Goal: Task Accomplishment & Management: Manage account settings

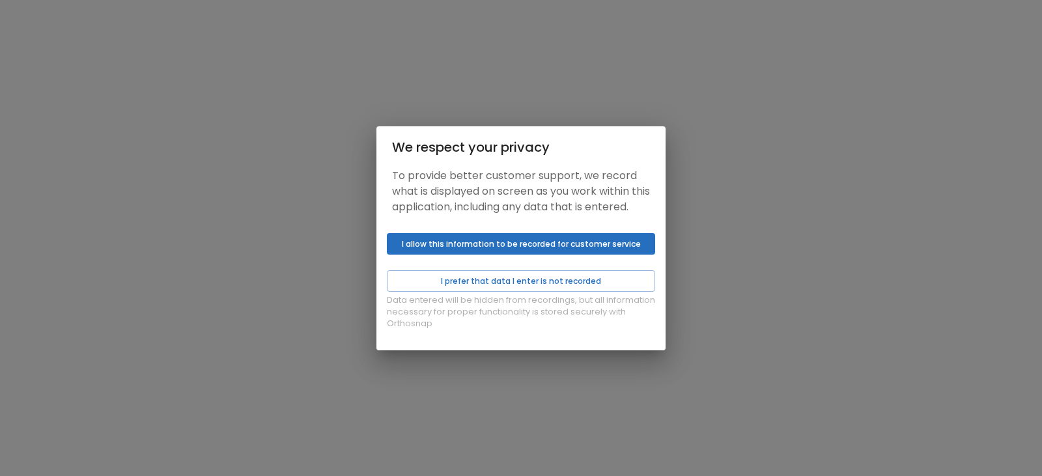
click at [525, 255] on button "I allow this information to be recorded for customer service" at bounding box center [521, 243] width 268 height 21
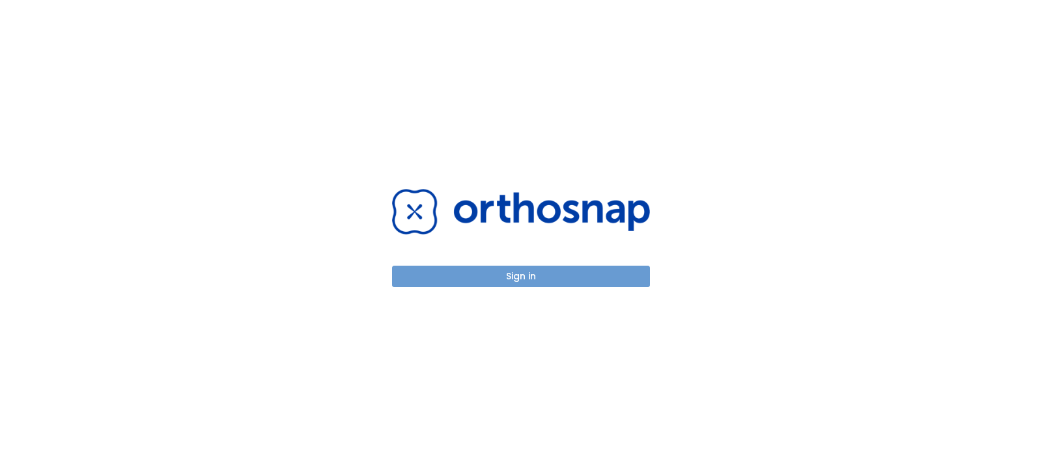
click at [488, 282] on button "Sign in" at bounding box center [521, 276] width 258 height 21
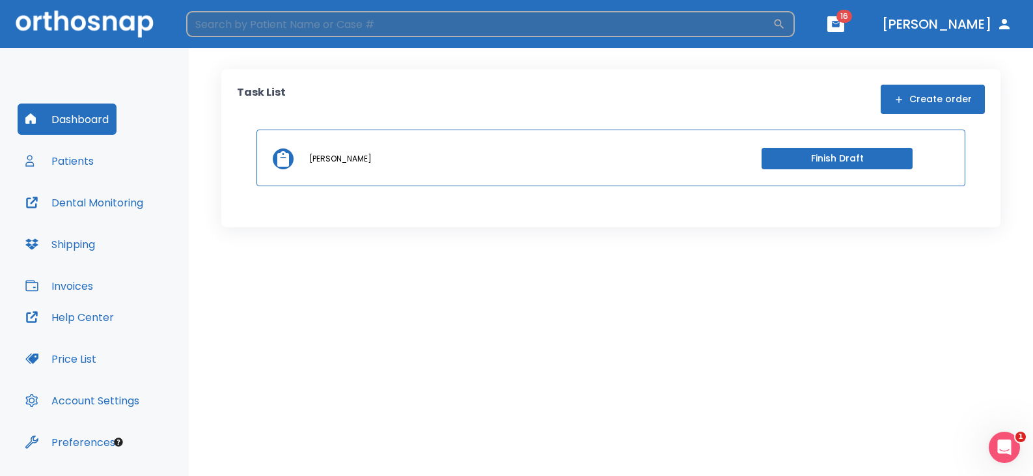
click at [335, 19] on input "search" at bounding box center [479, 24] width 587 height 26
type input "kevin"
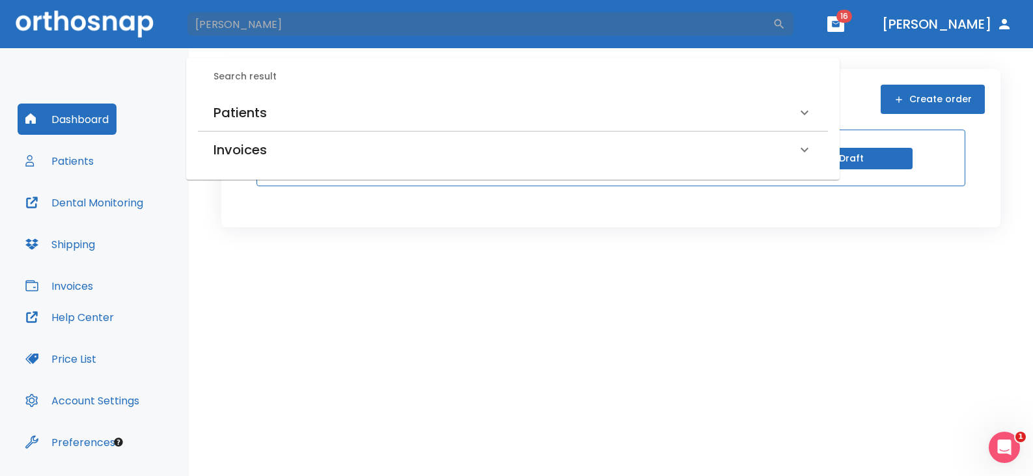
click at [227, 113] on h6 "Patients" at bounding box center [240, 112] width 53 height 21
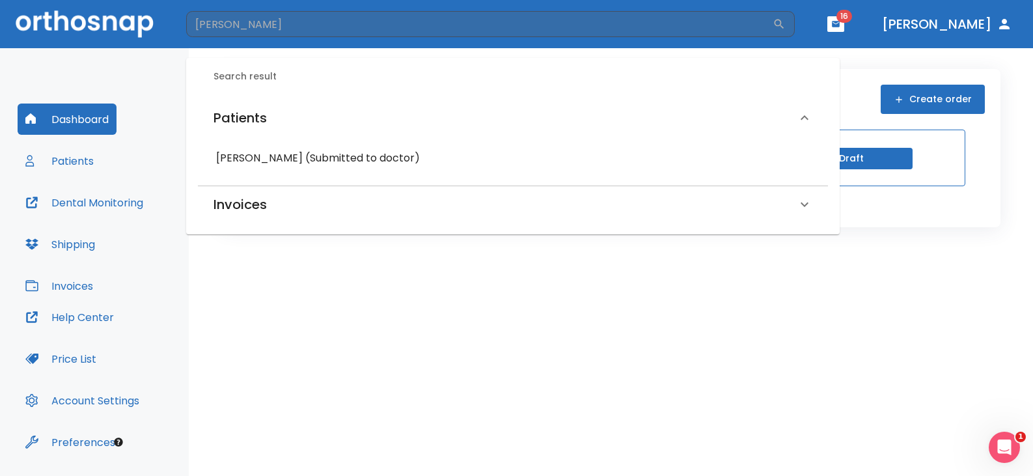
click at [258, 156] on h6 "Kevin O'Reilly (Submitted to doctor)" at bounding box center [513, 158] width 594 height 18
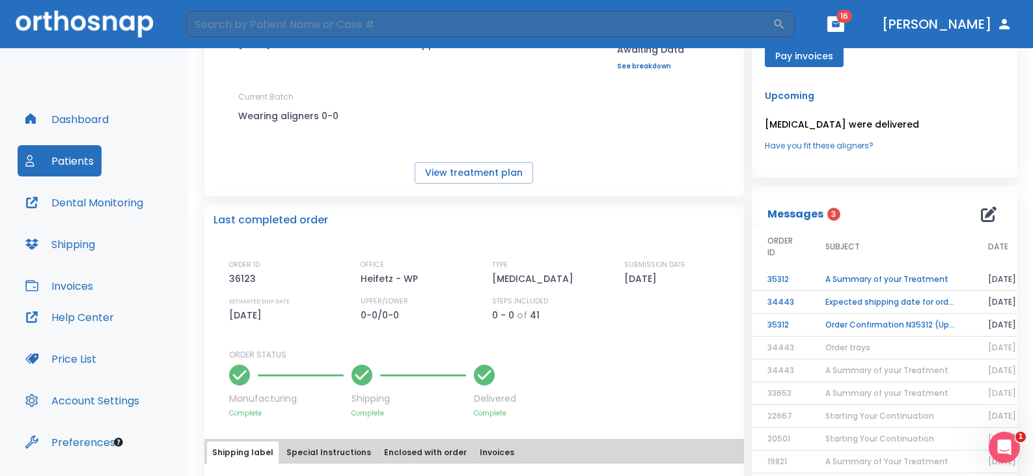
scroll to position [326, 0]
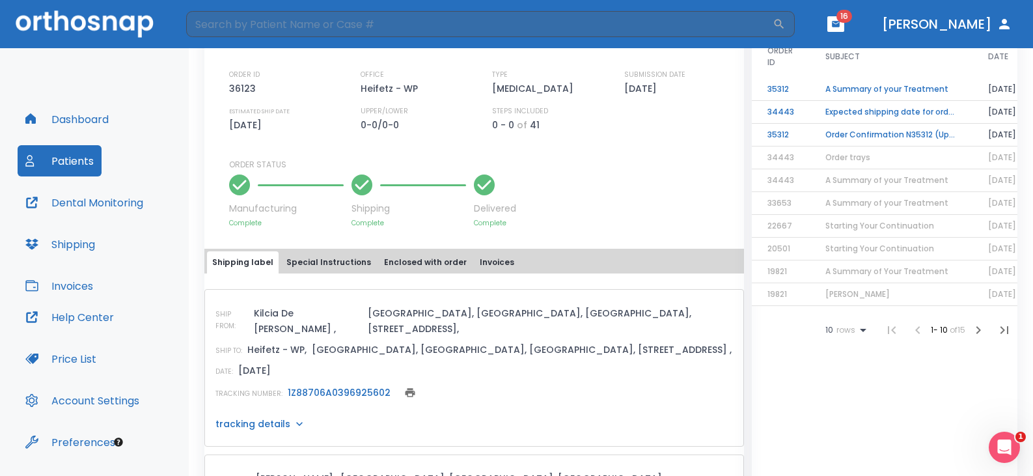
click at [328, 386] on link "1Z88706A0396925602" at bounding box center [339, 392] width 103 height 13
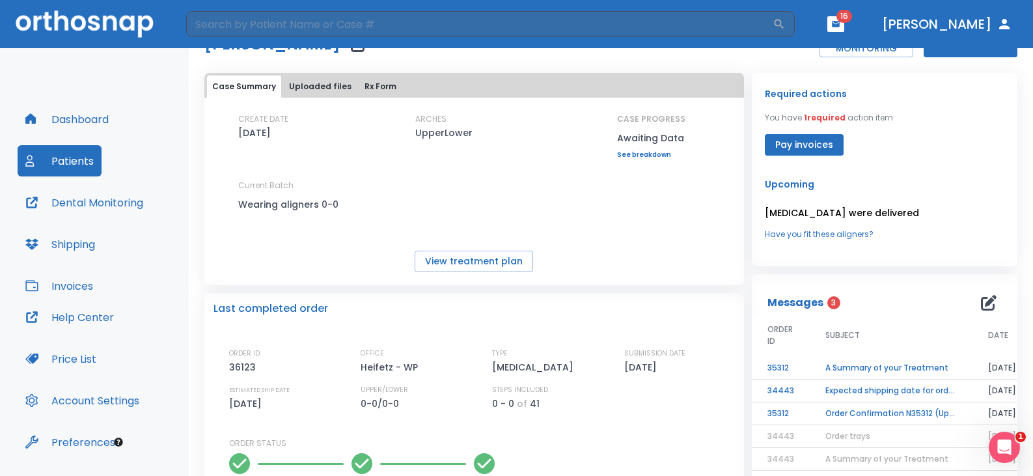
scroll to position [0, 0]
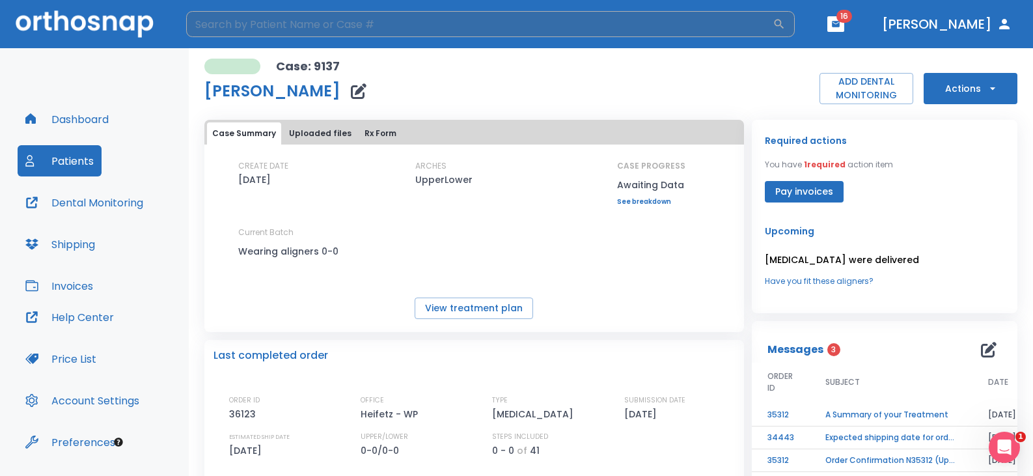
click at [257, 21] on input "search" at bounding box center [479, 24] width 587 height 26
click at [295, 27] on input "search" at bounding box center [479, 24] width 587 height 26
type input "paula"
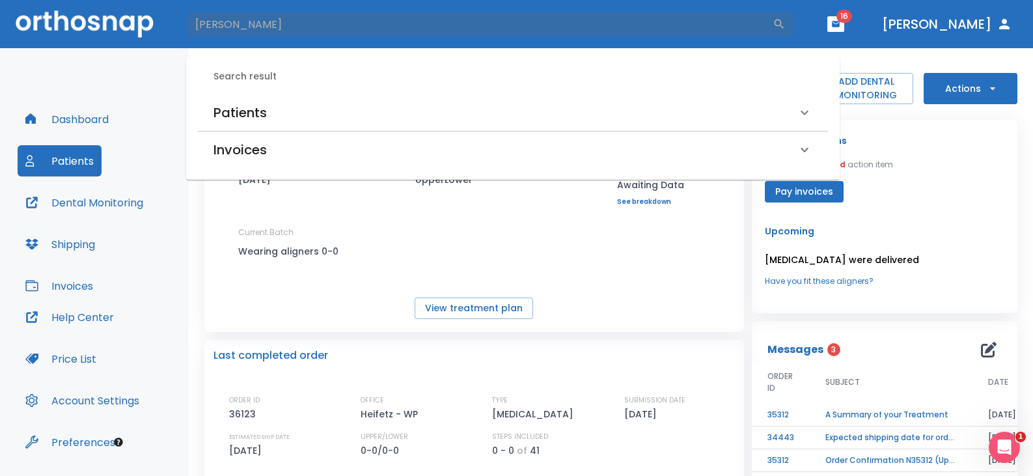
click at [225, 112] on h6 "Patients" at bounding box center [240, 112] width 53 height 21
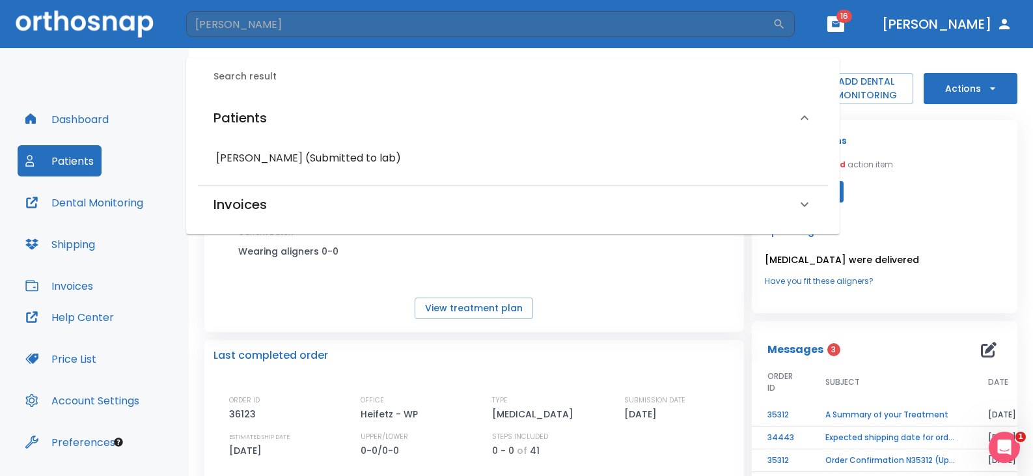
click at [326, 158] on h6 "Paula Blumenfeld (Submitted to lab)" at bounding box center [513, 158] width 594 height 18
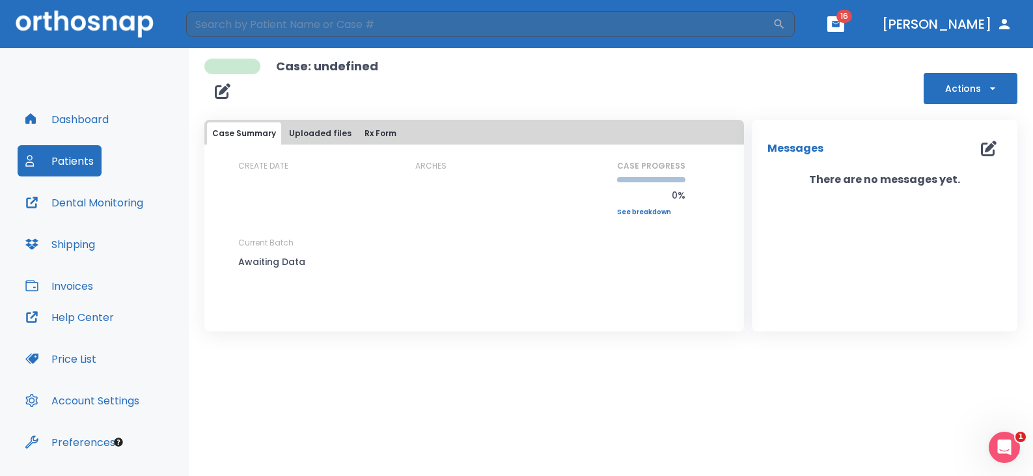
drag, startPoint x: 956, startPoint y: 1, endPoint x: 734, endPoint y: 79, distance: 235.1
click at [751, 81] on div "Case: undefined Actions" at bounding box center [610, 82] width 813 height 46
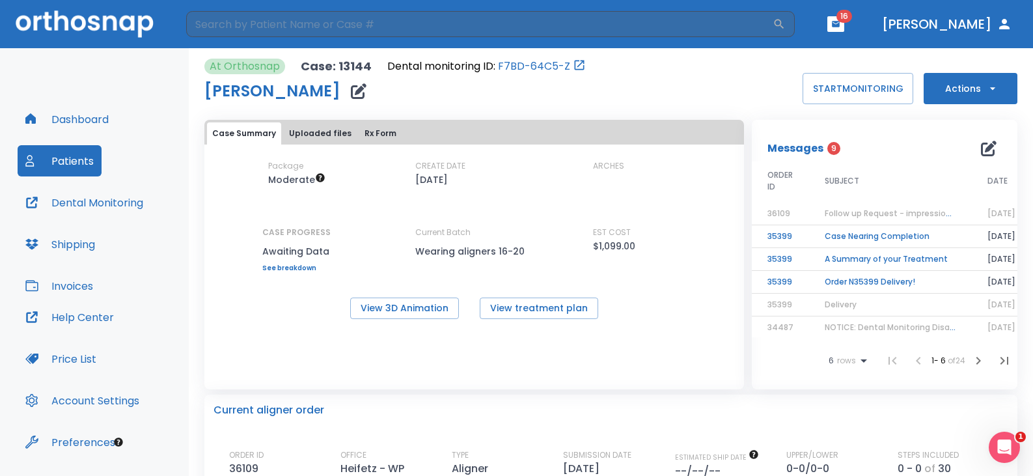
click at [949, 82] on button "Actions" at bounding box center [971, 88] width 94 height 31
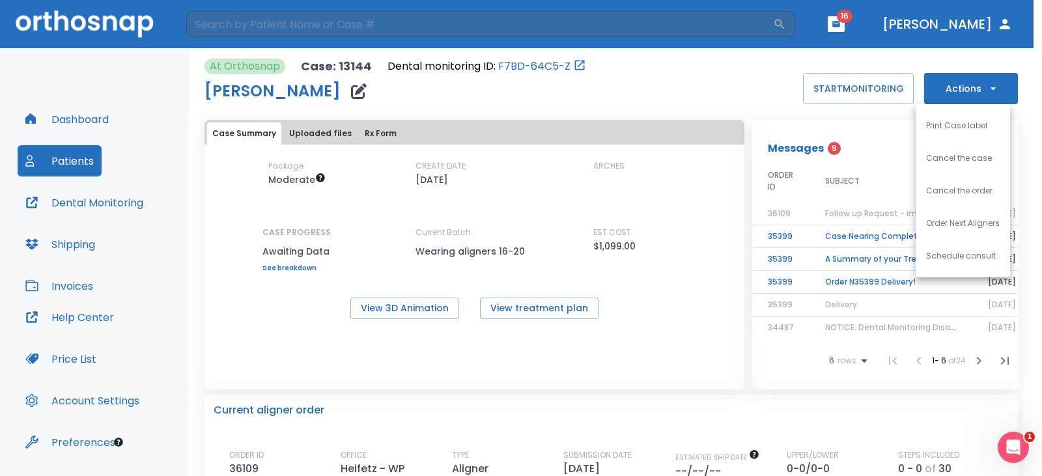
click at [671, 380] on div at bounding box center [521, 238] width 1042 height 476
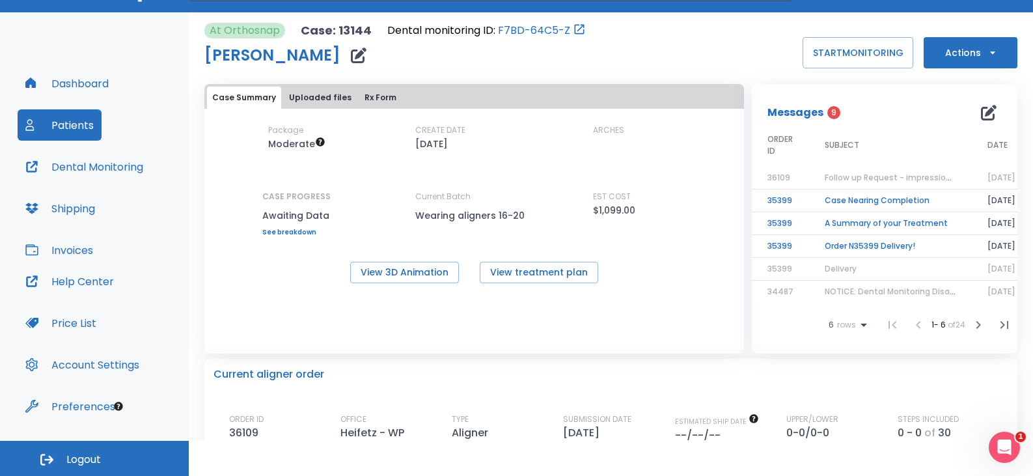
click at [952, 36] on div "At Orthosnap Case: 13144 Dental monitoring ID: F7BD-64C5-Z [PERSON_NAME] START …" at bounding box center [610, 46] width 813 height 46
click at [872, 175] on span "Follow up Request - impressions not yet received" at bounding box center [924, 177] width 199 height 11
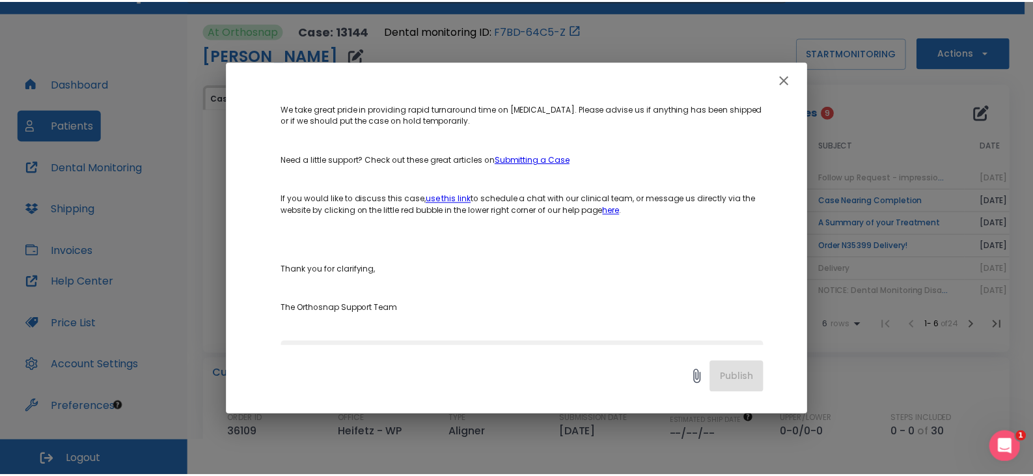
scroll to position [326, 0]
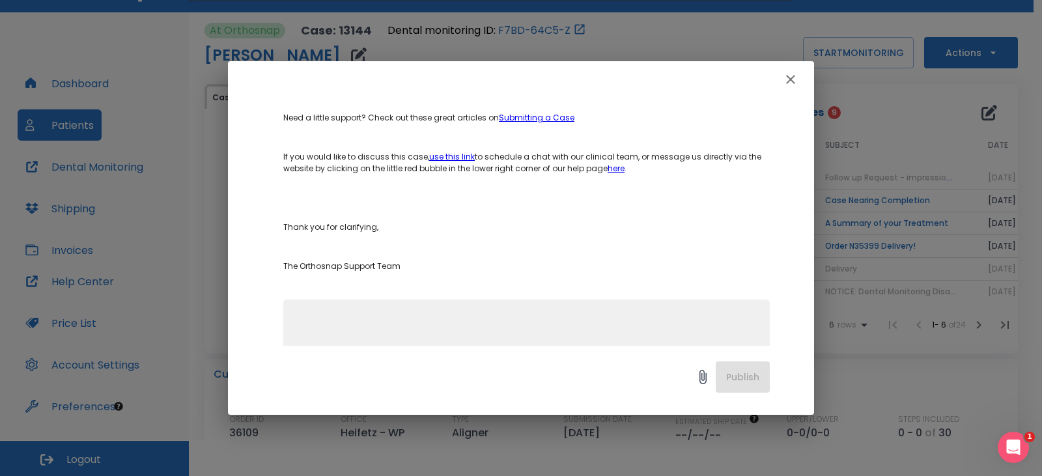
click at [790, 79] on icon "button" at bounding box center [790, 79] width 9 height 9
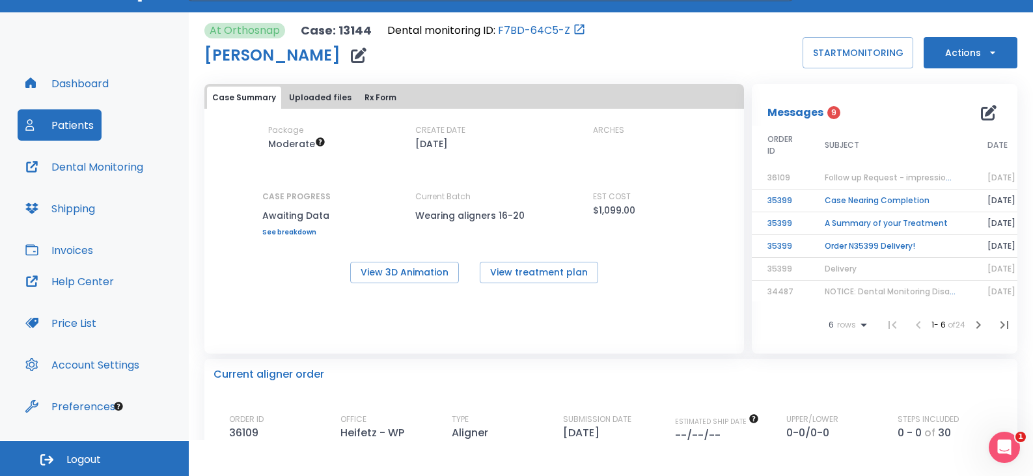
click at [322, 100] on button "Uploaded files" at bounding box center [320, 98] width 73 height 22
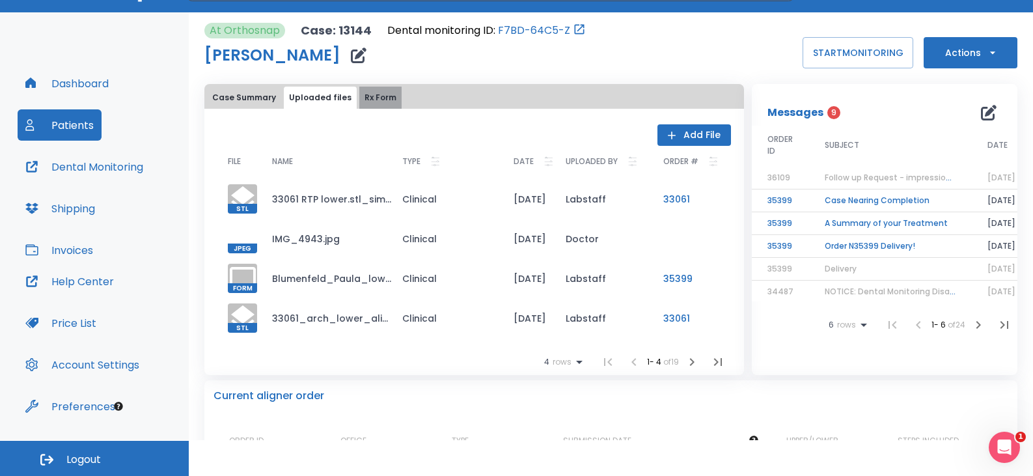
click at [362, 99] on button "Rx Form" at bounding box center [380, 98] width 42 height 22
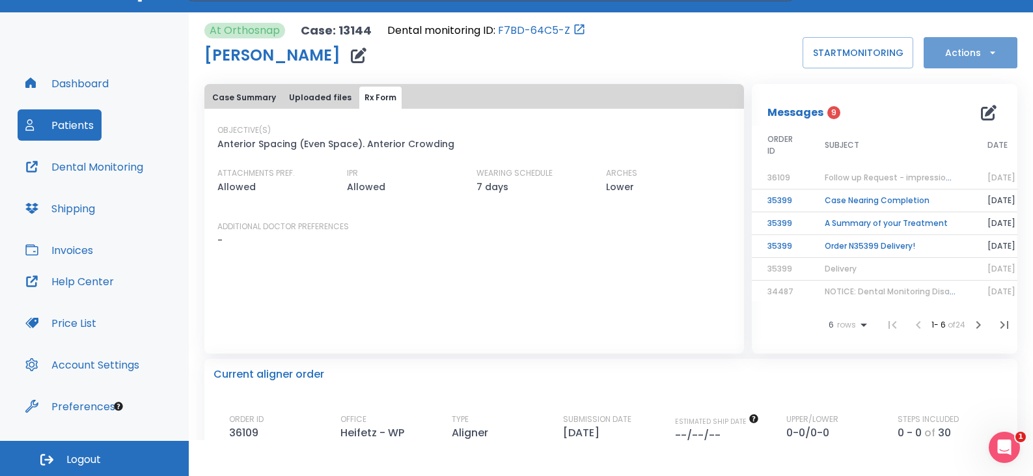
click at [958, 51] on button "Actions" at bounding box center [971, 52] width 94 height 31
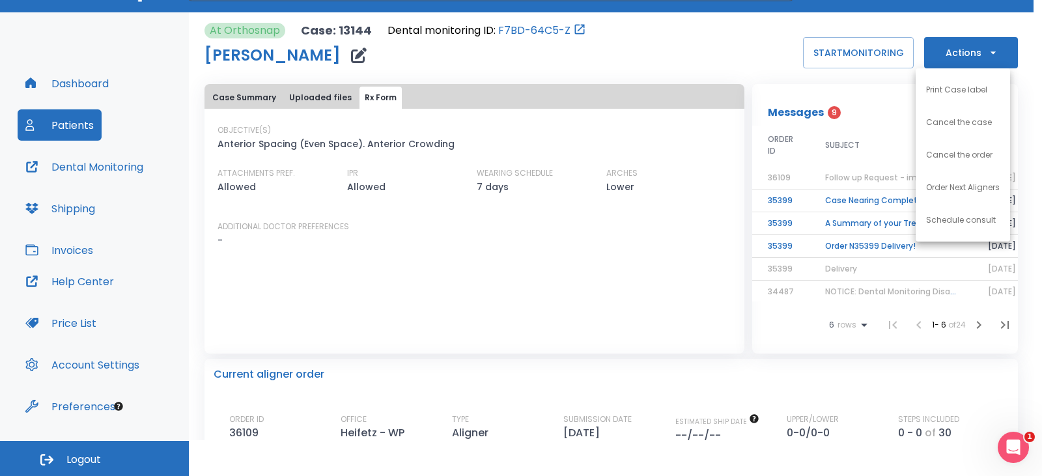
click at [235, 91] on div at bounding box center [521, 238] width 1042 height 476
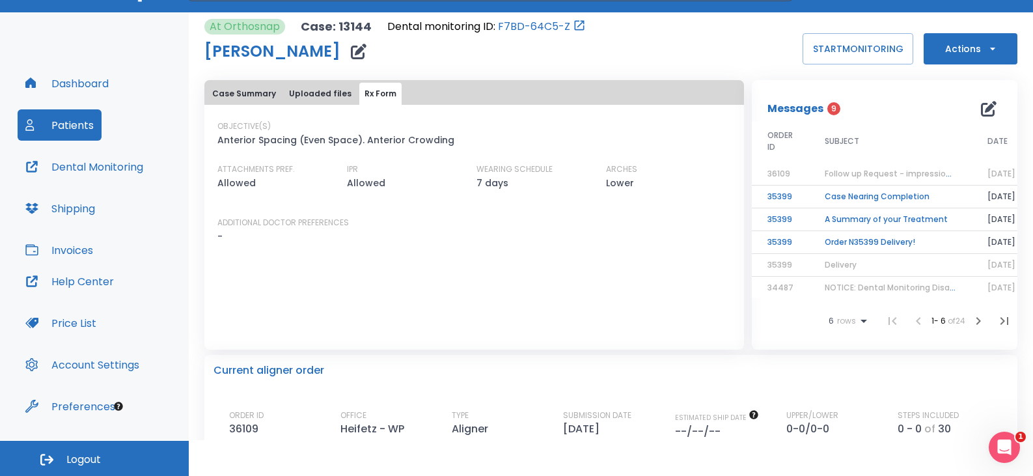
scroll to position [0, 0]
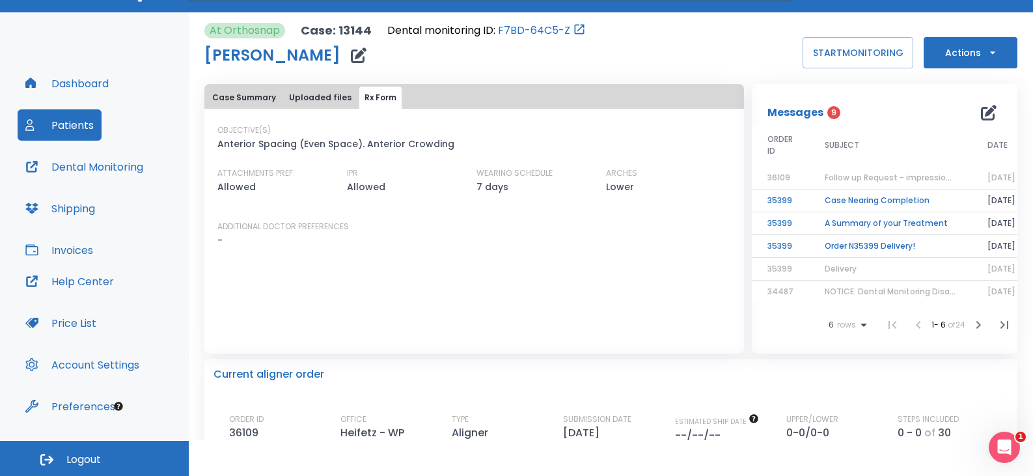
click at [251, 92] on button "Case Summary" at bounding box center [244, 98] width 74 height 22
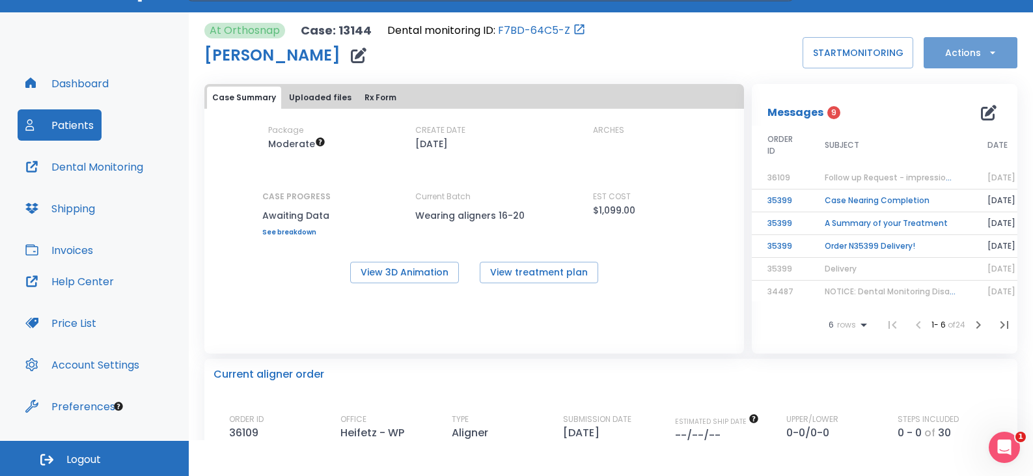
click at [964, 53] on button "Actions" at bounding box center [971, 52] width 94 height 31
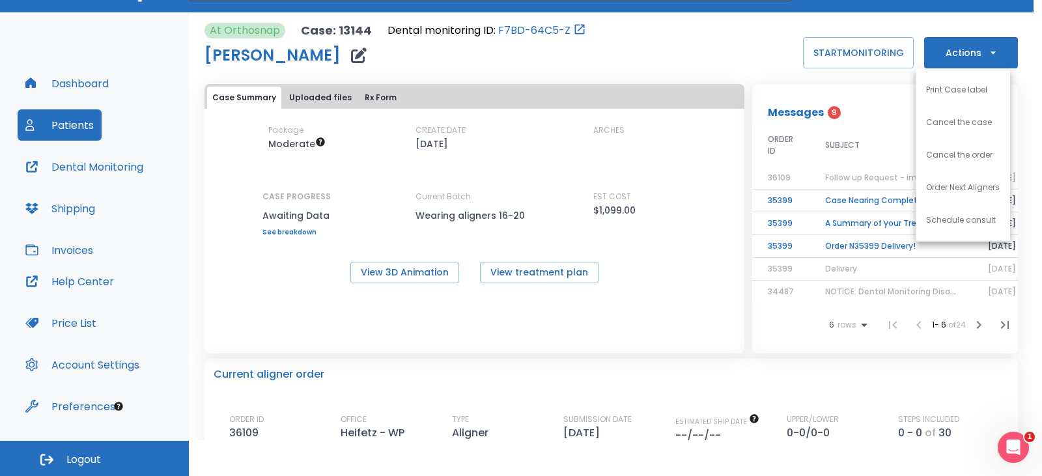
click at [736, 55] on div at bounding box center [521, 238] width 1042 height 476
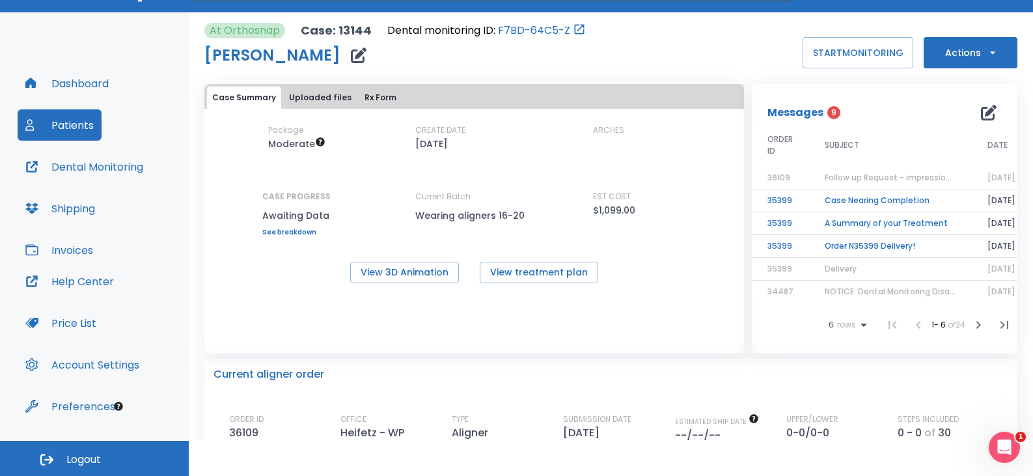
click at [962, 51] on button "Actions" at bounding box center [971, 52] width 94 height 31
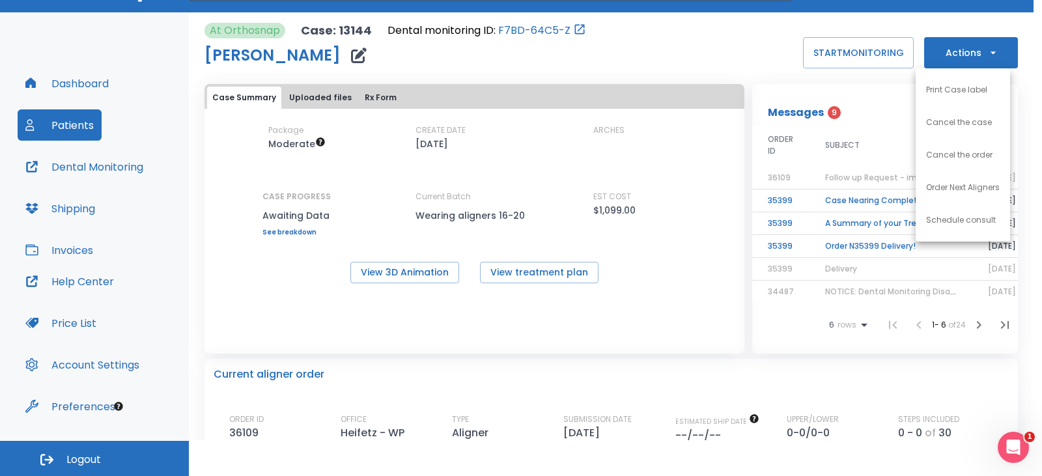
click at [954, 92] on p "Print Case label" at bounding box center [956, 90] width 61 height 12
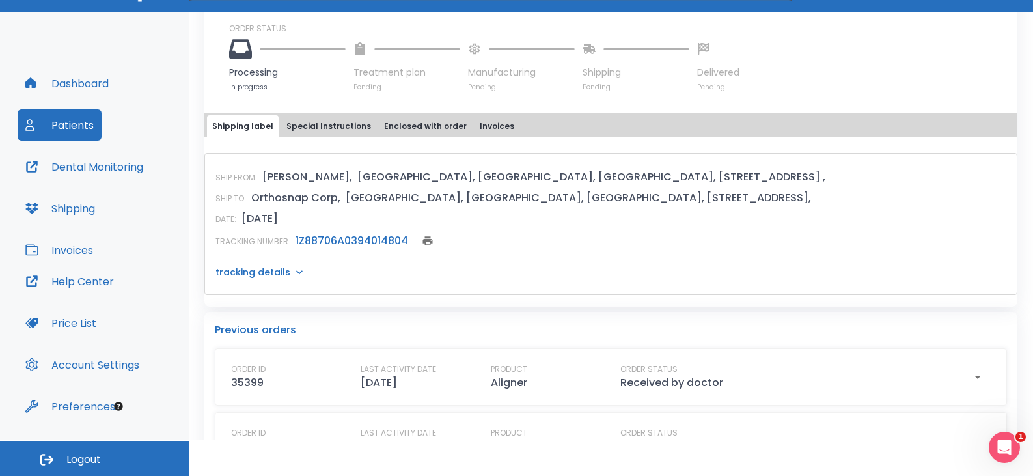
scroll to position [456, 0]
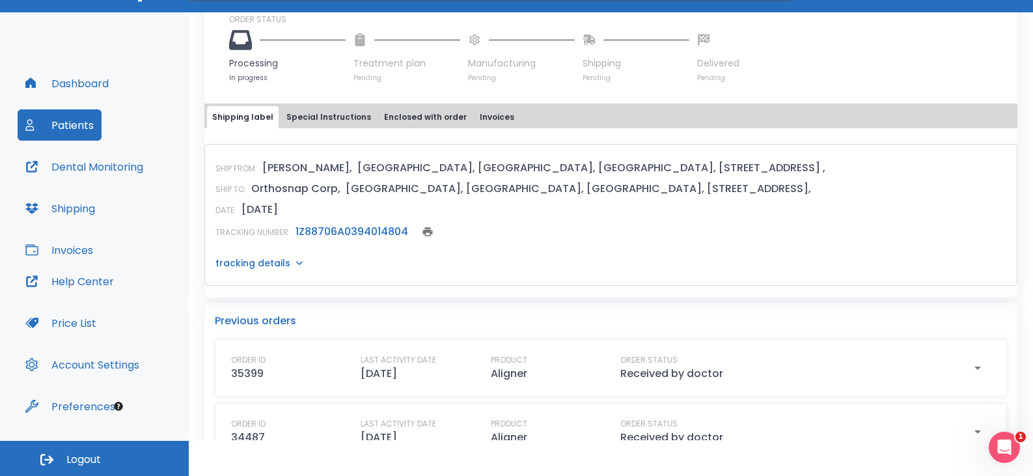
click at [258, 270] on p "tracking details" at bounding box center [252, 262] width 75 height 13
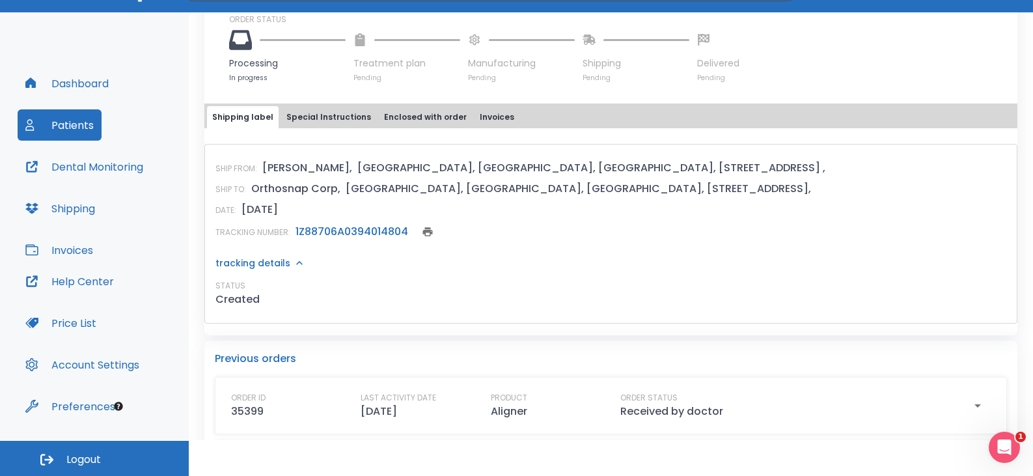
drag, startPoint x: 267, startPoint y: 301, endPoint x: 286, endPoint y: 296, distance: 19.6
click at [266, 270] on p "tracking details" at bounding box center [252, 262] width 75 height 13
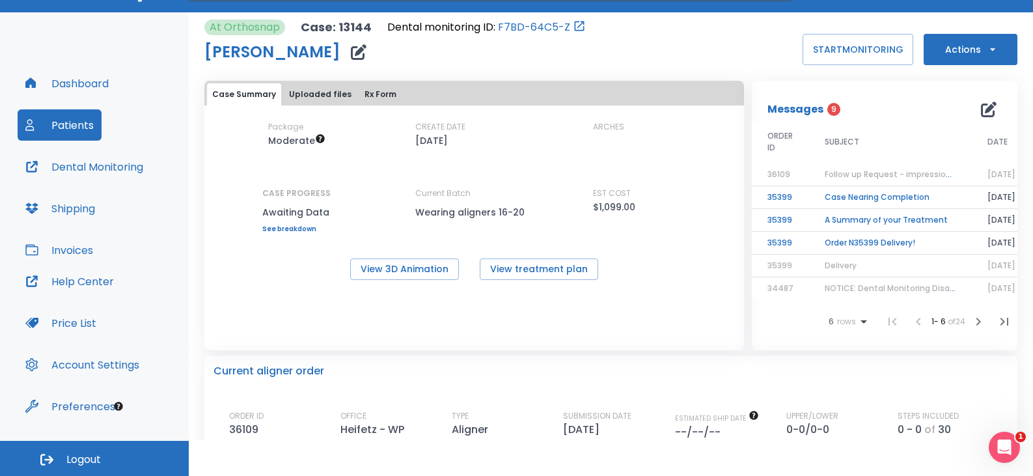
scroll to position [0, 0]
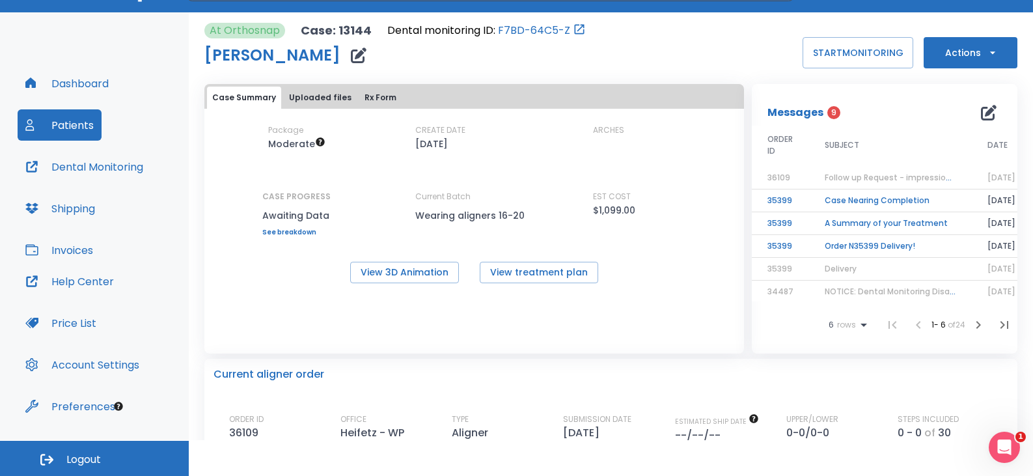
click at [969, 48] on button "Actions" at bounding box center [971, 52] width 94 height 31
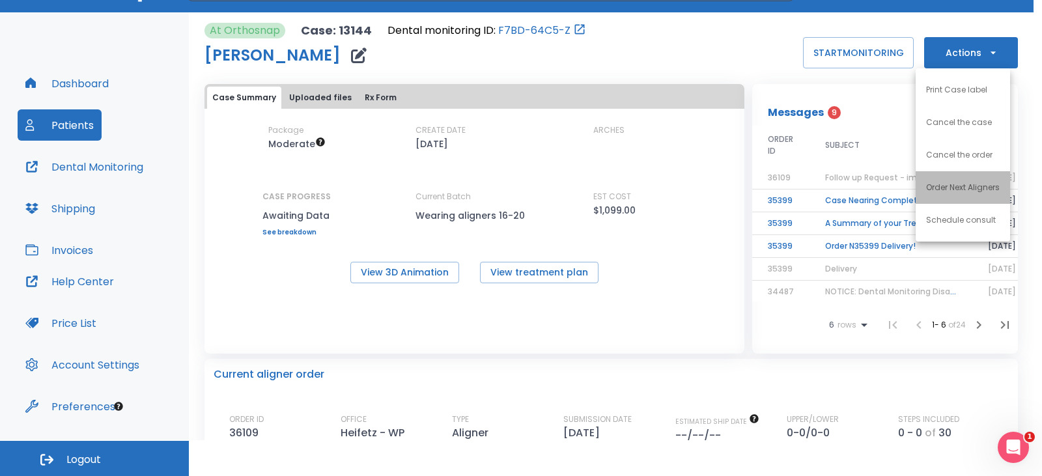
click at [944, 183] on p "Order Next Aligners" at bounding box center [963, 188] width 74 height 12
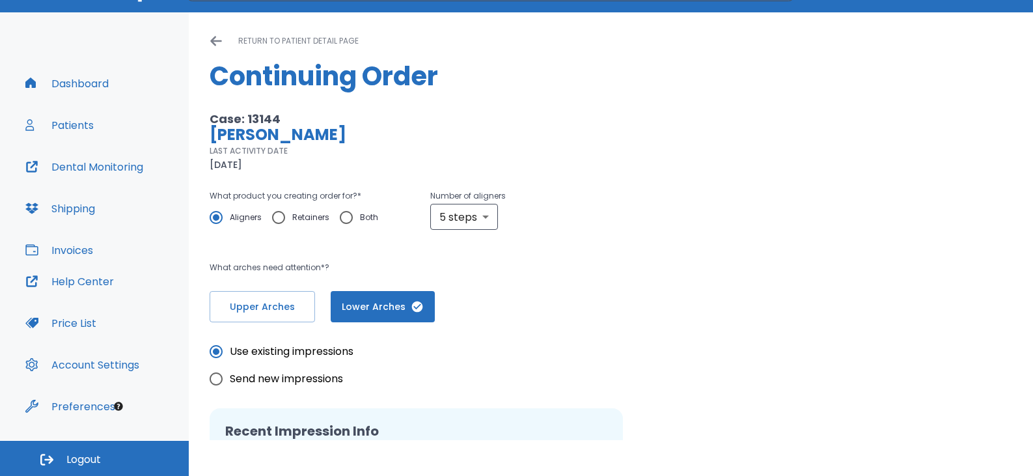
click at [221, 43] on icon at bounding box center [216, 41] width 13 height 13
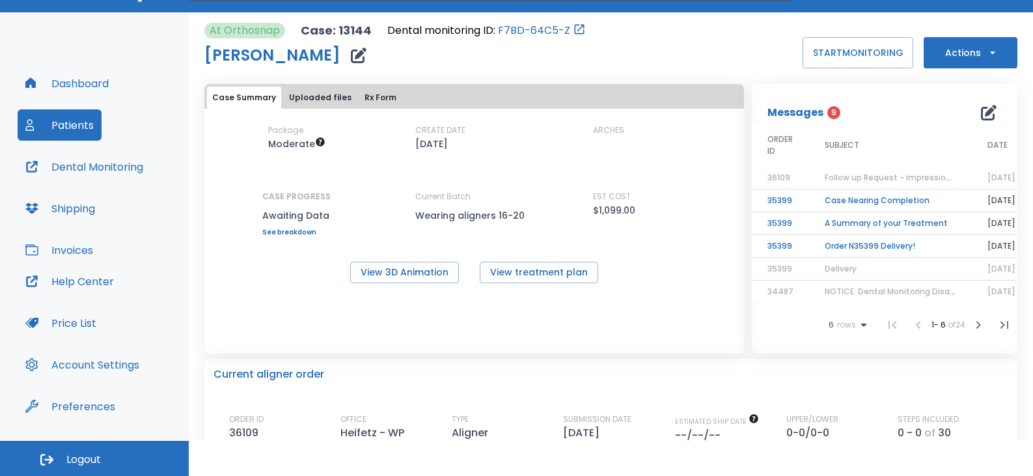
click at [371, 103] on button "Rx Form" at bounding box center [380, 98] width 42 height 22
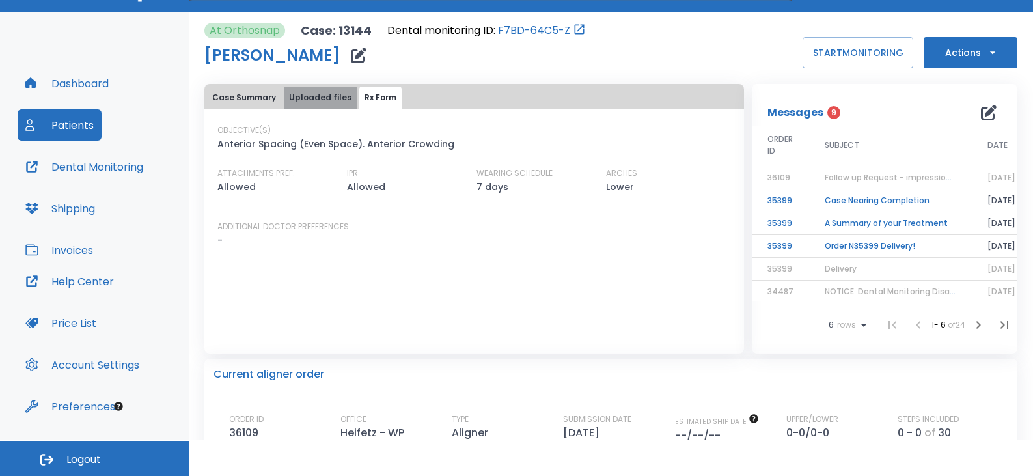
click at [331, 101] on button "Uploaded files" at bounding box center [320, 98] width 73 height 22
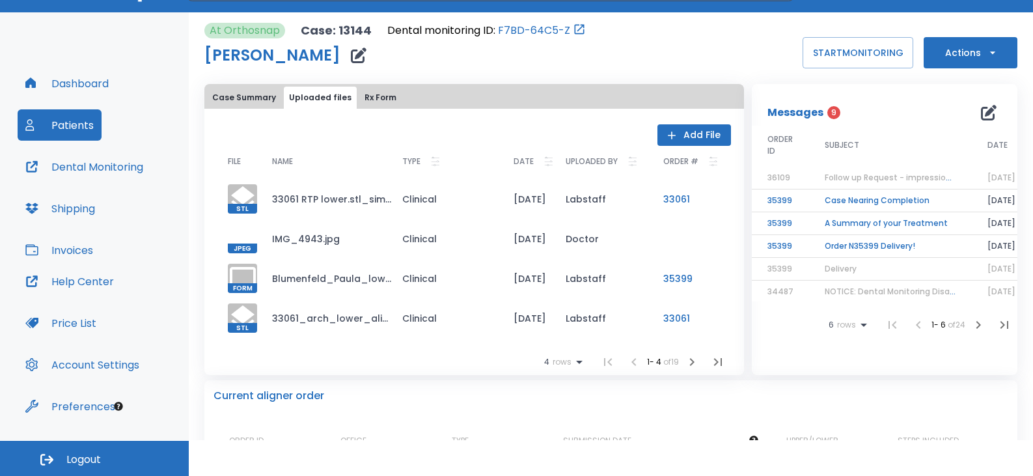
click at [249, 100] on button "Case Summary" at bounding box center [244, 98] width 74 height 22
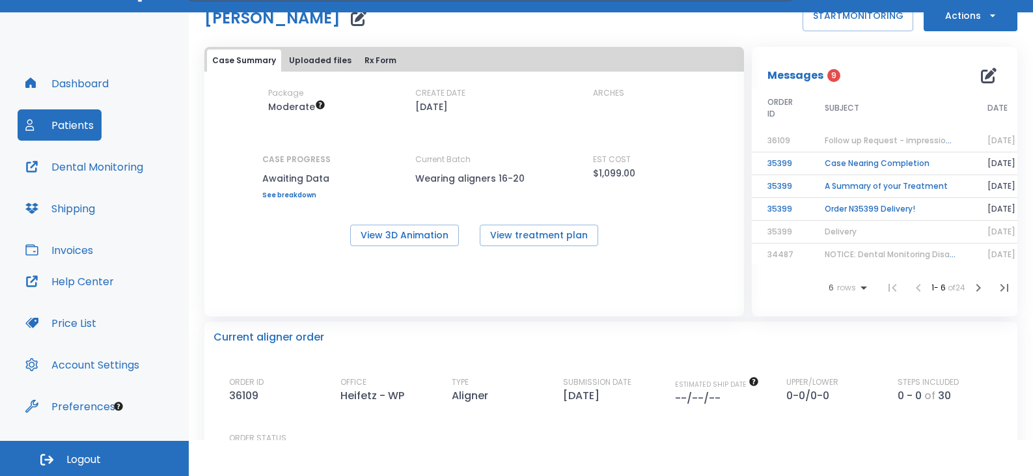
scroll to position [11, 0]
